Goal: Task Accomplishment & Management: Manage account settings

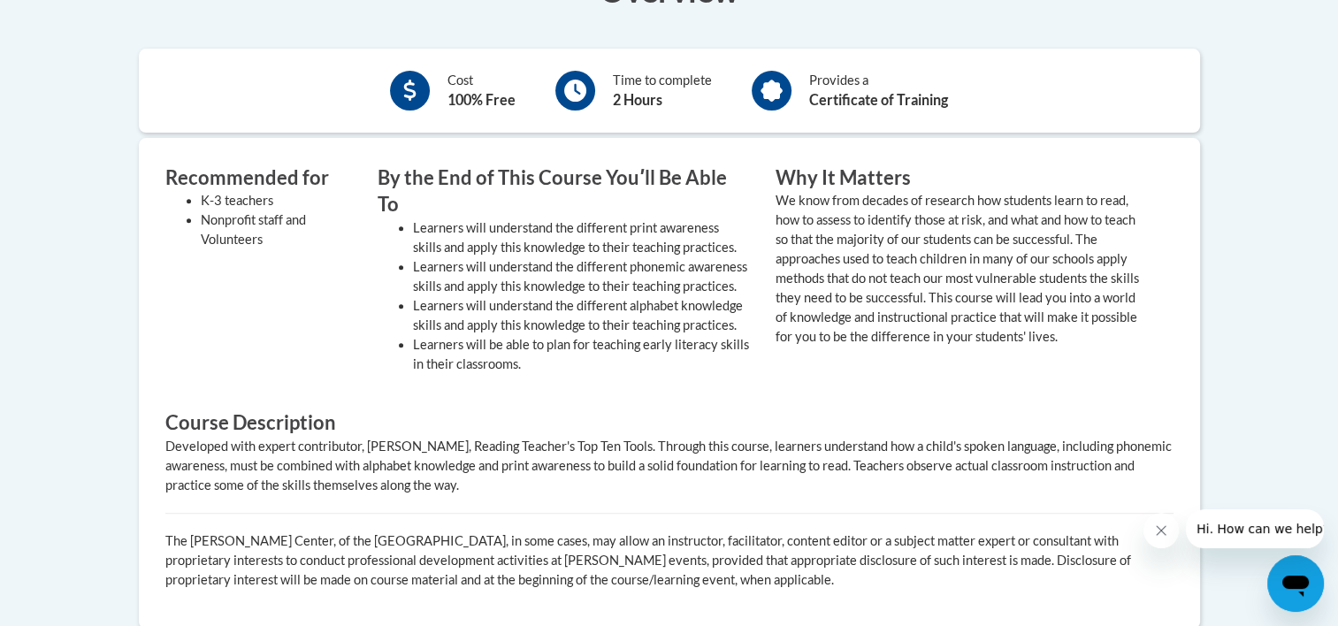
scroll to position [637, 0]
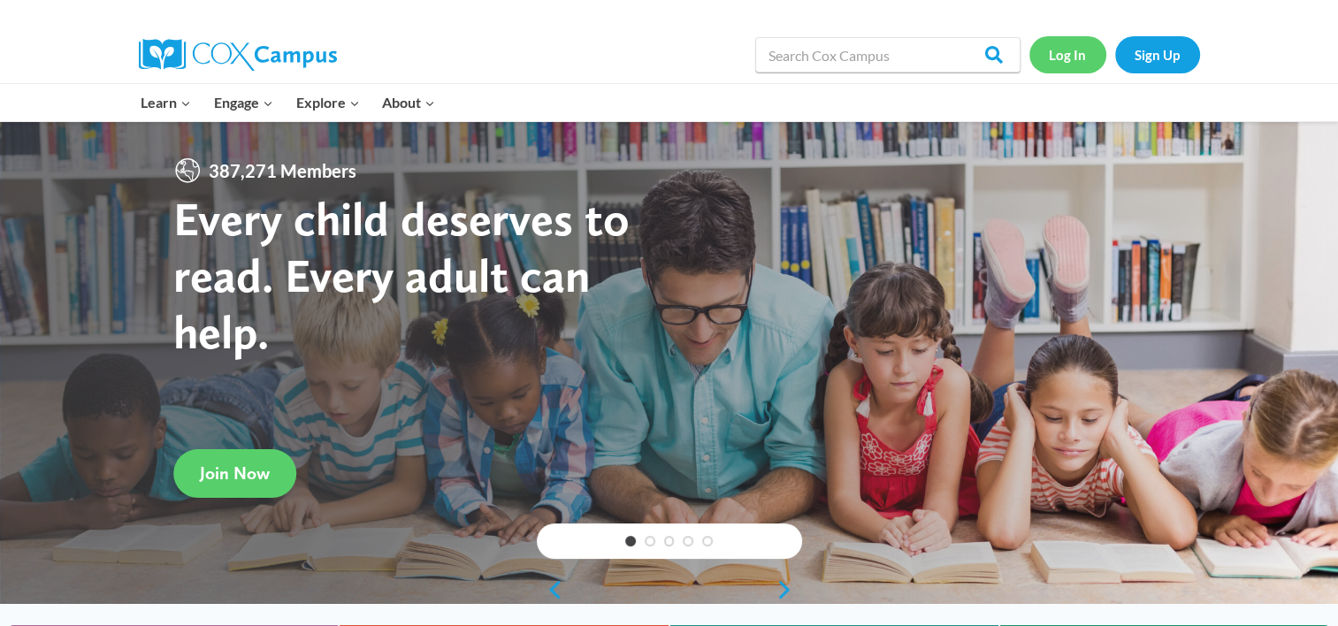
click at [1074, 60] on link "Log In" at bounding box center [1067, 54] width 77 height 36
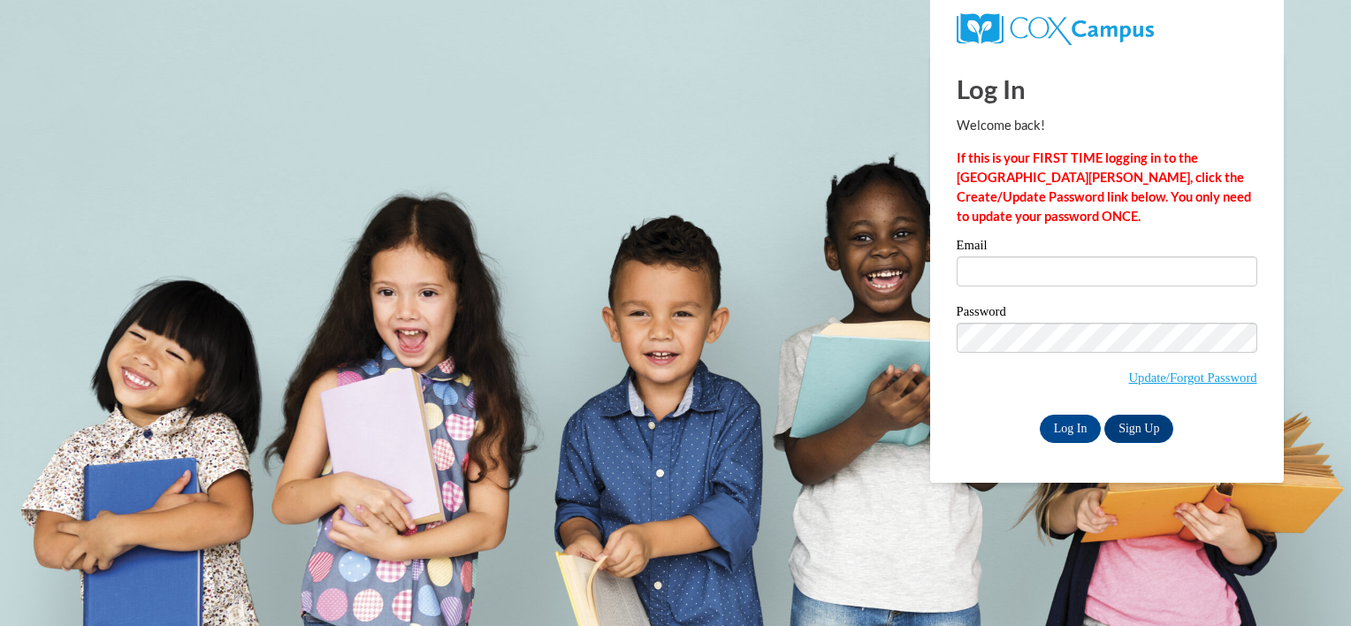
click at [1014, 287] on div "Email" at bounding box center [1107, 269] width 301 height 61
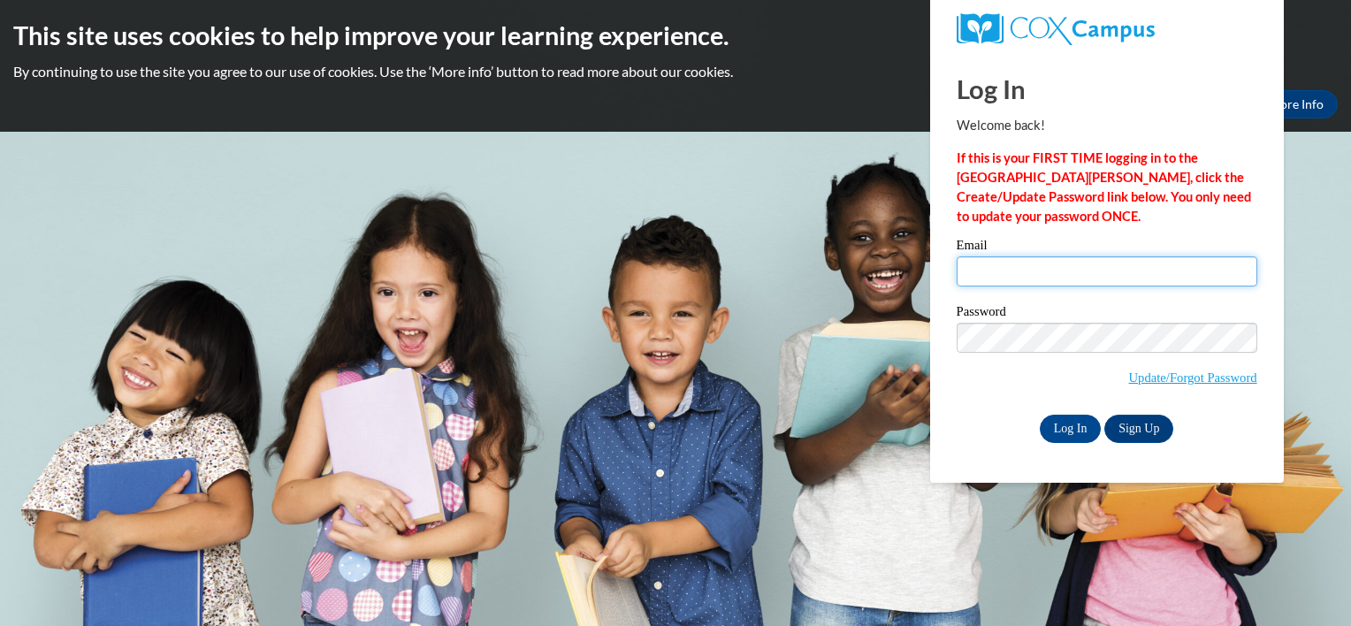
click at [1002, 276] on input "Email" at bounding box center [1107, 271] width 301 height 30
type input "[EMAIL_ADDRESS][DOMAIN_NAME]"
click at [1004, 277] on input "annalizbitclark@gmail.com" at bounding box center [1107, 271] width 301 height 30
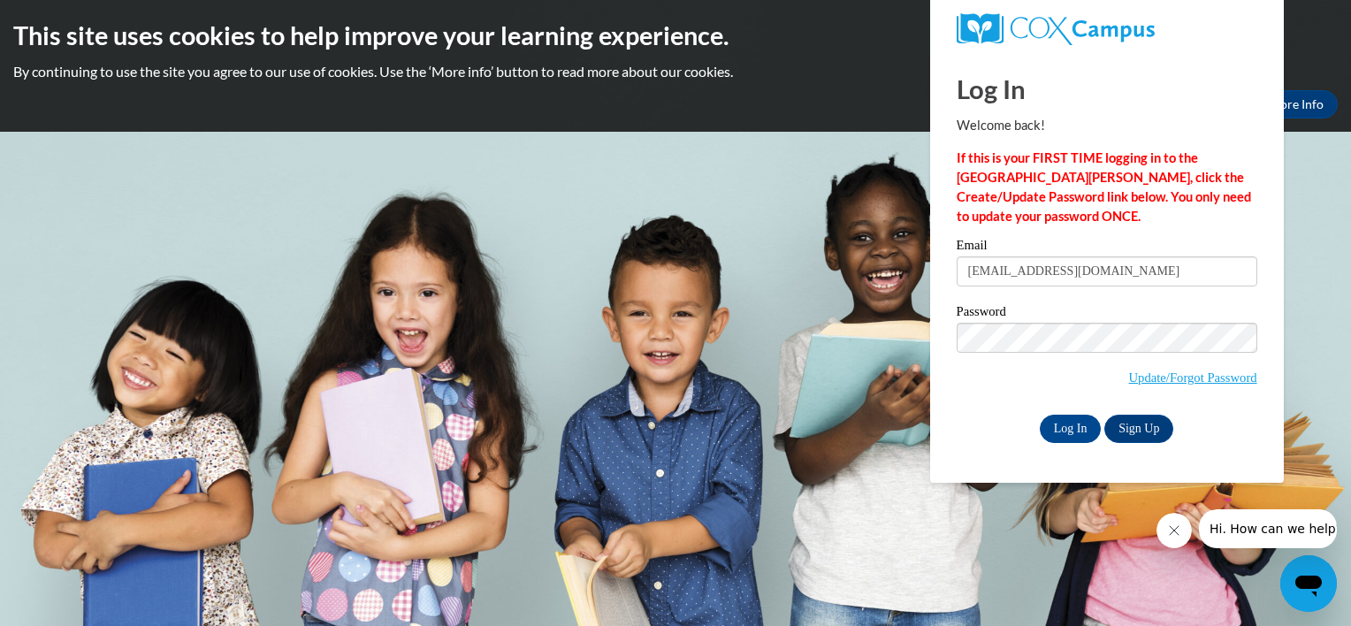
click at [979, 364] on span "Update/Forgot Password" at bounding box center [1107, 359] width 301 height 73
click at [1050, 417] on input "Log In" at bounding box center [1071, 429] width 62 height 28
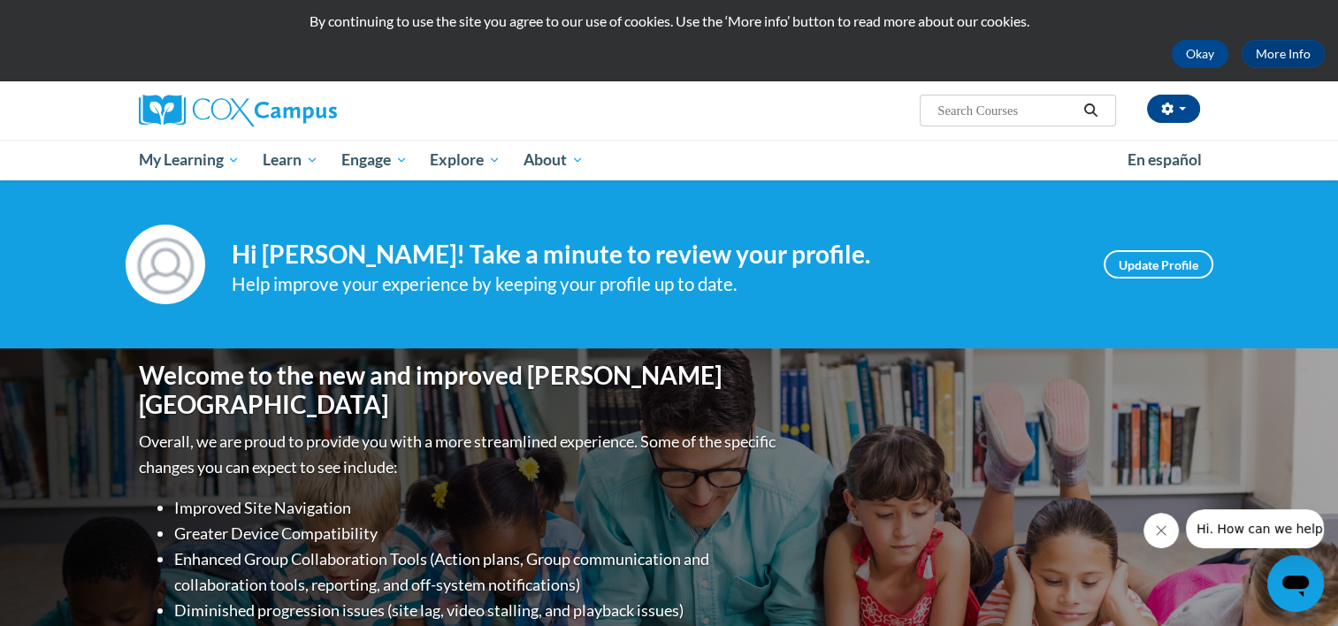
scroll to position [49, 0]
